Goal: Task Accomplishment & Management: Use online tool/utility

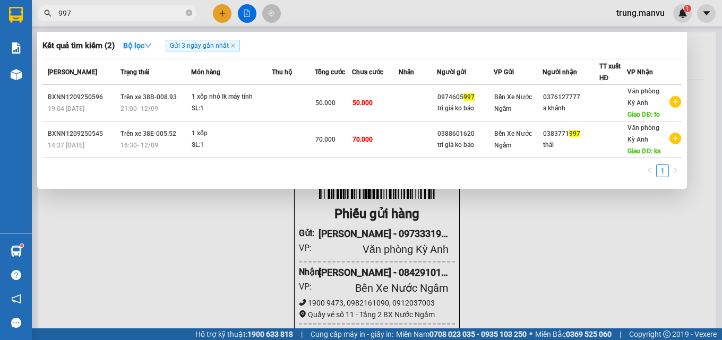
click at [245, 14] on div at bounding box center [361, 170] width 722 height 340
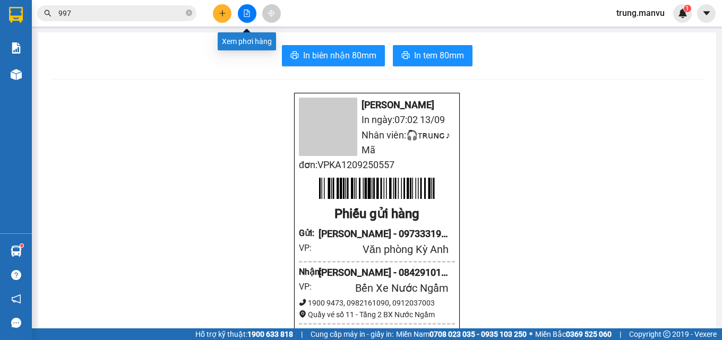
click at [245, 14] on icon "file-add" at bounding box center [246, 13] width 7 height 7
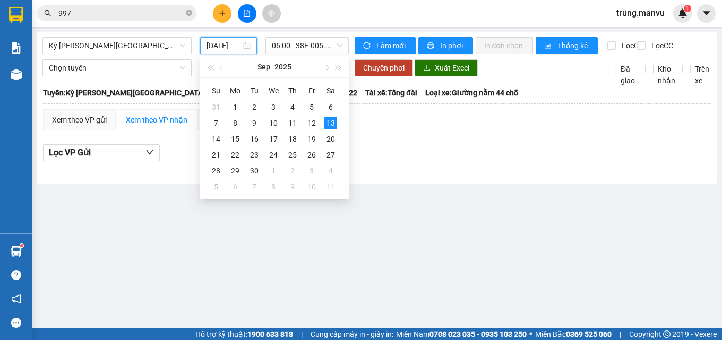
click at [228, 48] on input "[DATE]" at bounding box center [223, 46] width 35 height 12
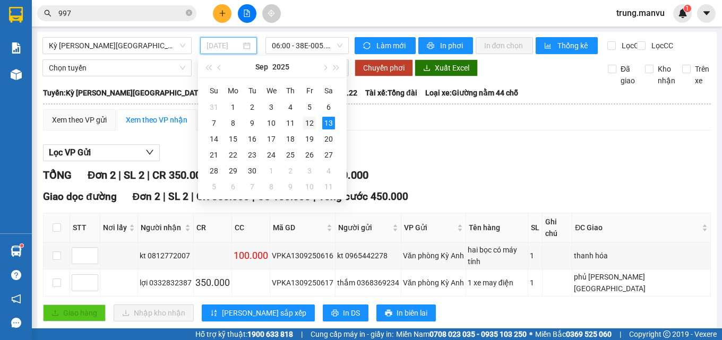
click at [308, 123] on div "12" at bounding box center [309, 123] width 13 height 13
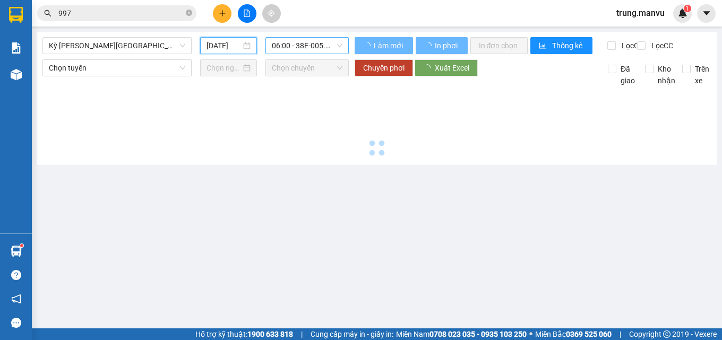
type input "[DATE]"
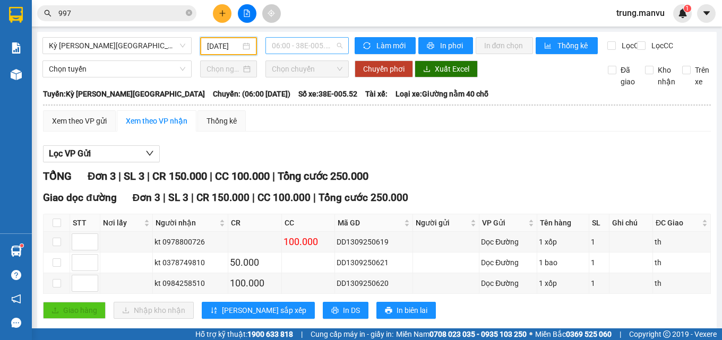
click at [309, 46] on span "06:00 - 38E-005.52" at bounding box center [307, 46] width 71 height 16
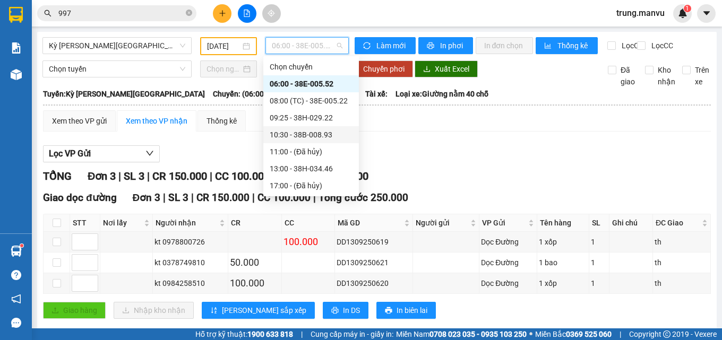
click at [322, 137] on div "10:30 - 38B-008.93" at bounding box center [311, 135] width 83 height 12
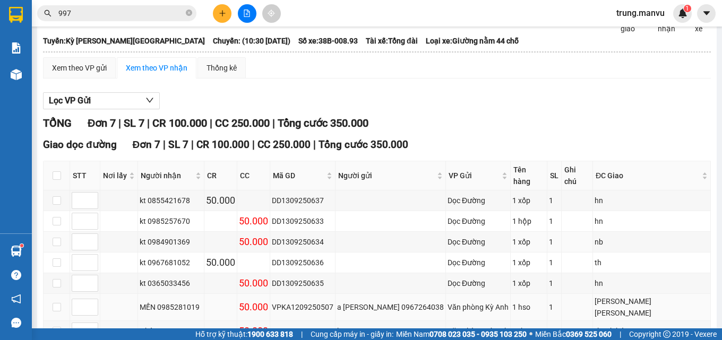
scroll to position [111, 0]
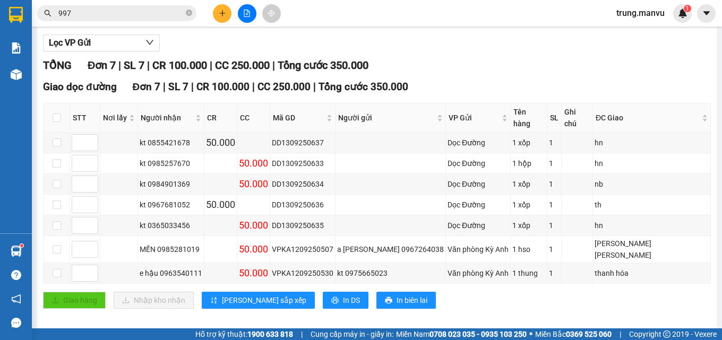
click at [80, 16] on input "997" at bounding box center [120, 13] width 125 height 12
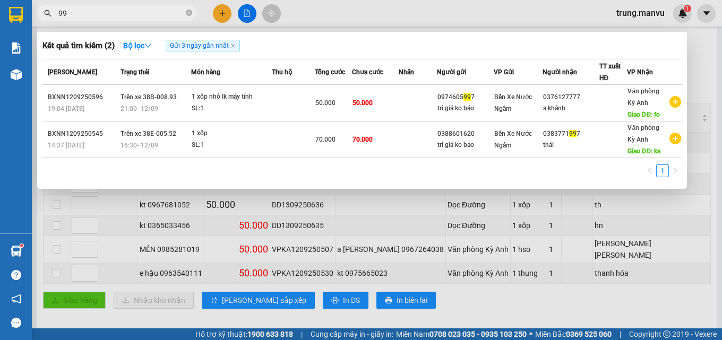
type input "9"
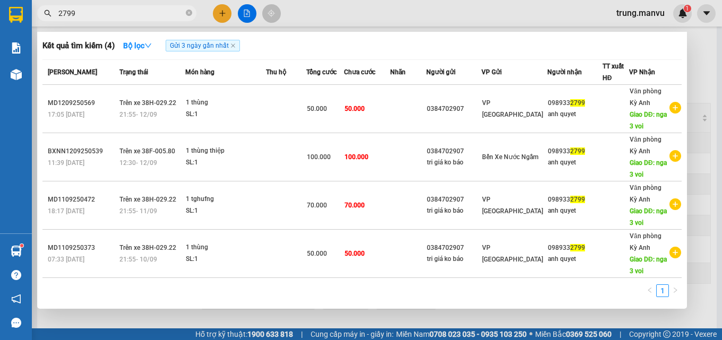
type input "2799"
